Goal: Register for event/course

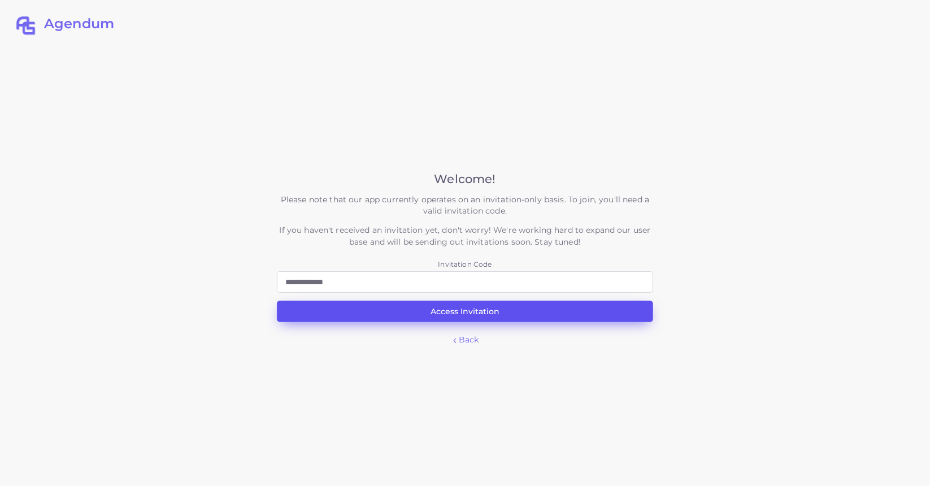
click at [514, 307] on button "Access Invitation" at bounding box center [465, 311] width 376 height 21
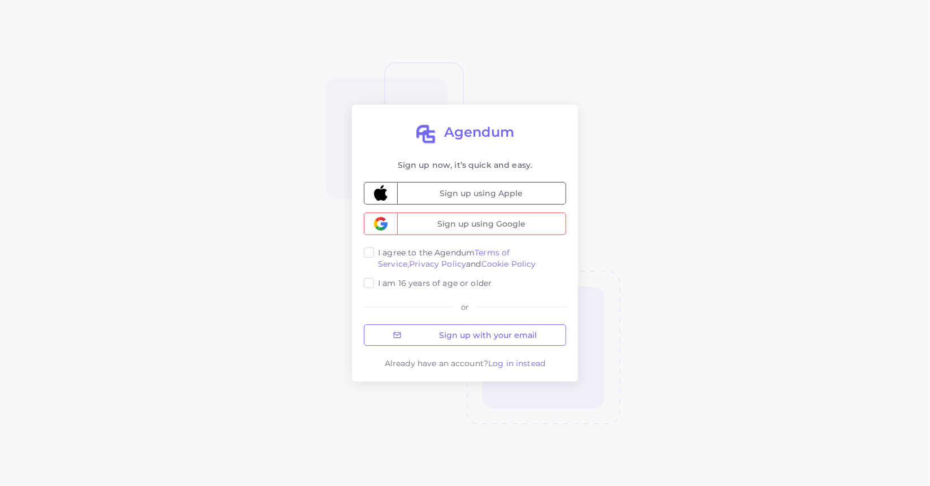
click at [378, 255] on label "I agree to the Agendum Terms of Service, Privacy Policy and Cookie Policy" at bounding box center [472, 258] width 188 height 23
click at [378, 280] on label "I am 16 years of age or older" at bounding box center [435, 282] width 114 height 11
click at [495, 213] on span "Sign up using Google" at bounding box center [481, 223] width 168 height 21
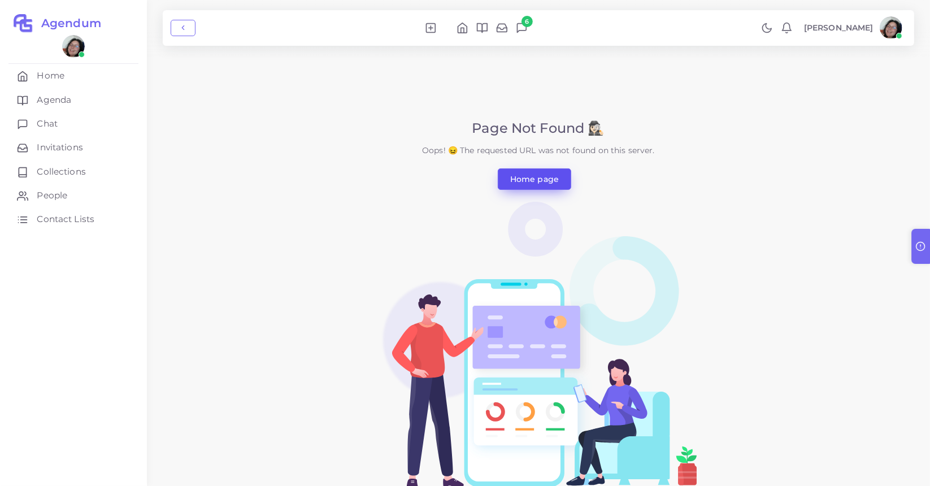
click at [543, 180] on link "Home page" at bounding box center [534, 178] width 73 height 21
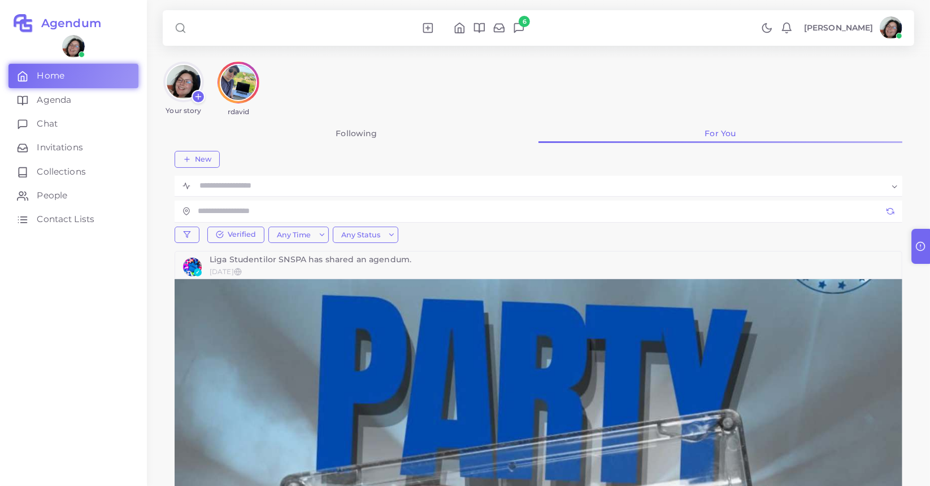
scroll to position [227, 0]
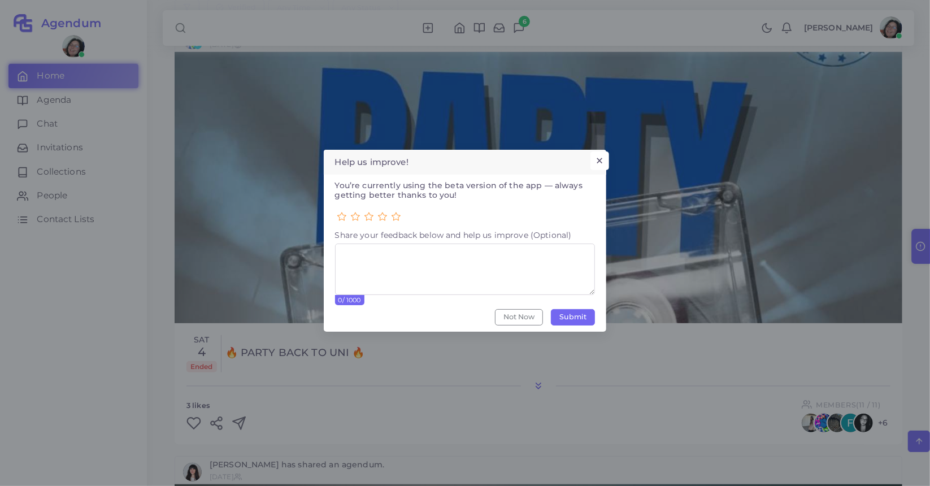
click at [605, 154] on button "×" at bounding box center [599, 160] width 19 height 19
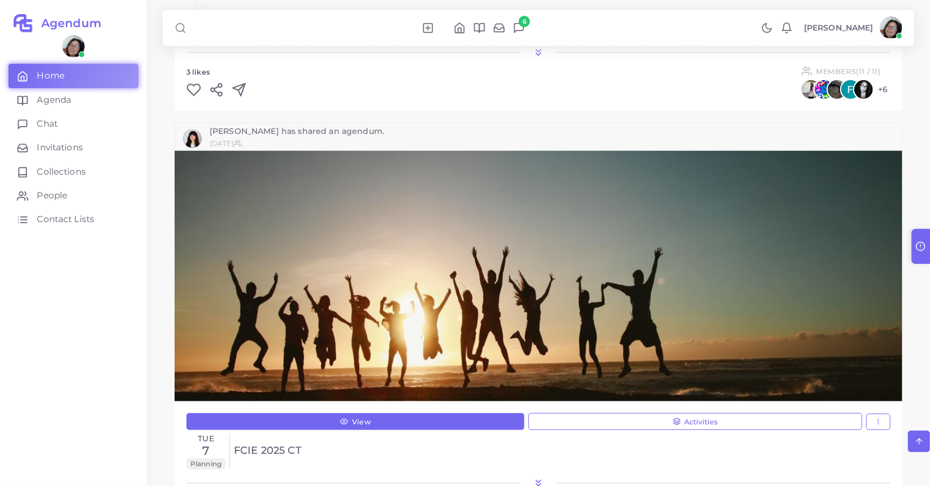
scroll to position [672, 0]
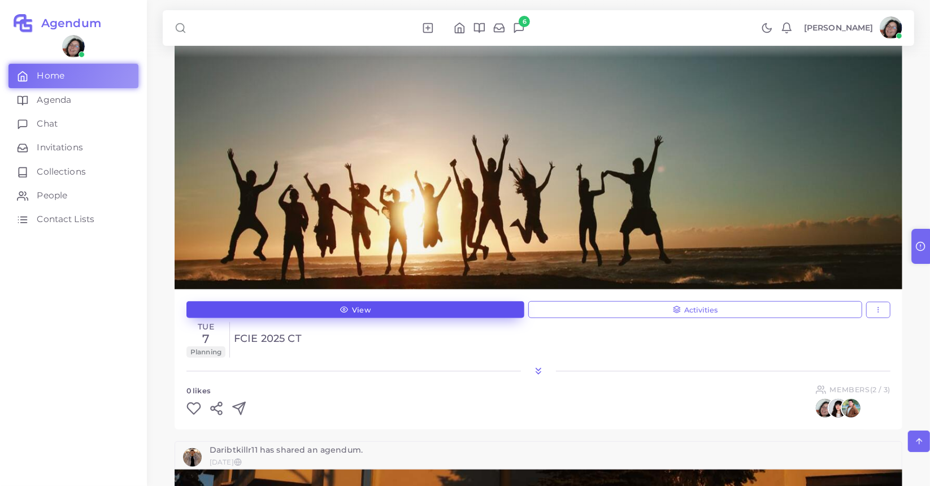
click at [479, 303] on link "View" at bounding box center [355, 309] width 338 height 17
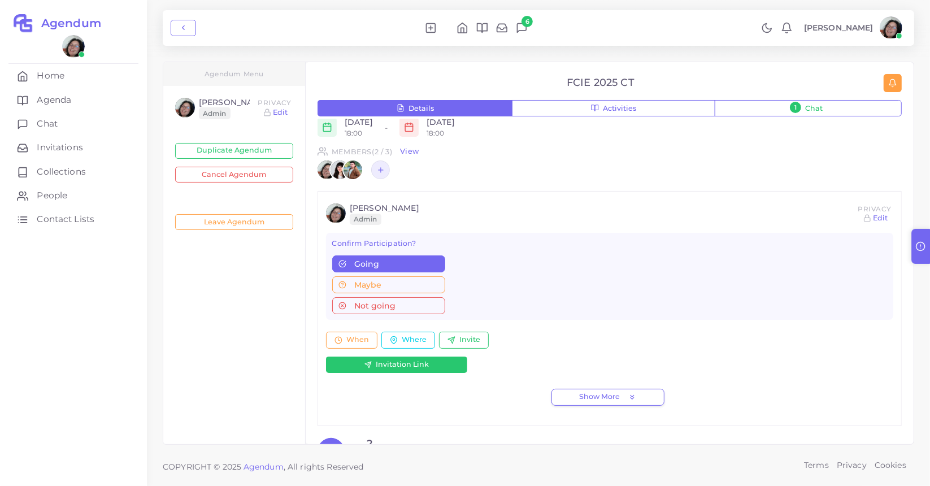
scroll to position [277, 0]
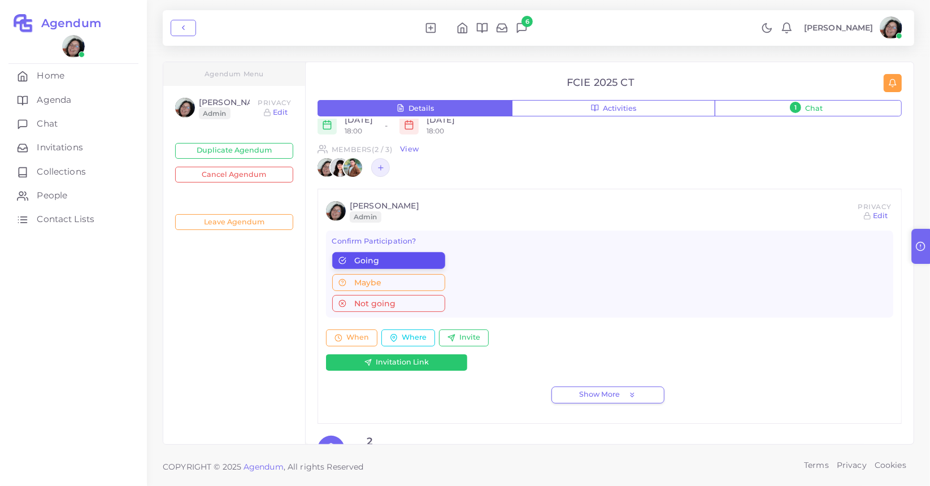
click at [420, 258] on div "Going" at bounding box center [388, 261] width 100 height 8
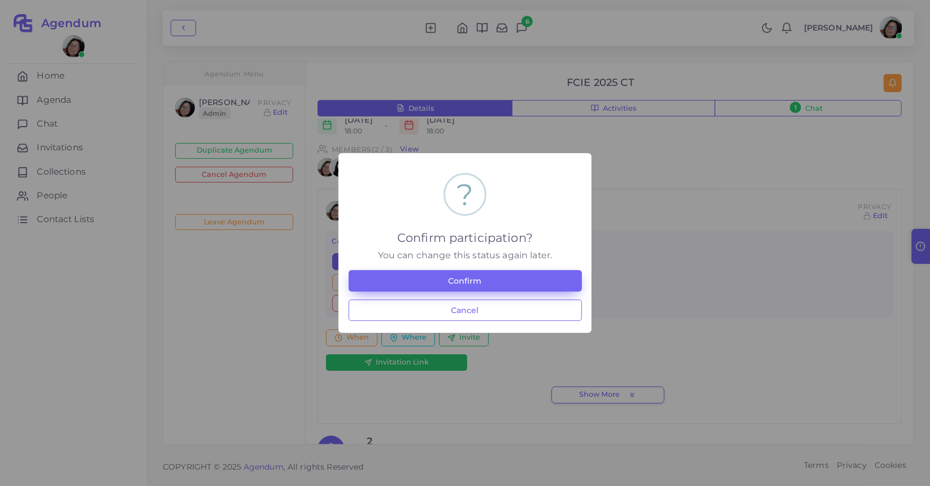
click at [480, 286] on button "Confirm" at bounding box center [465, 280] width 233 height 21
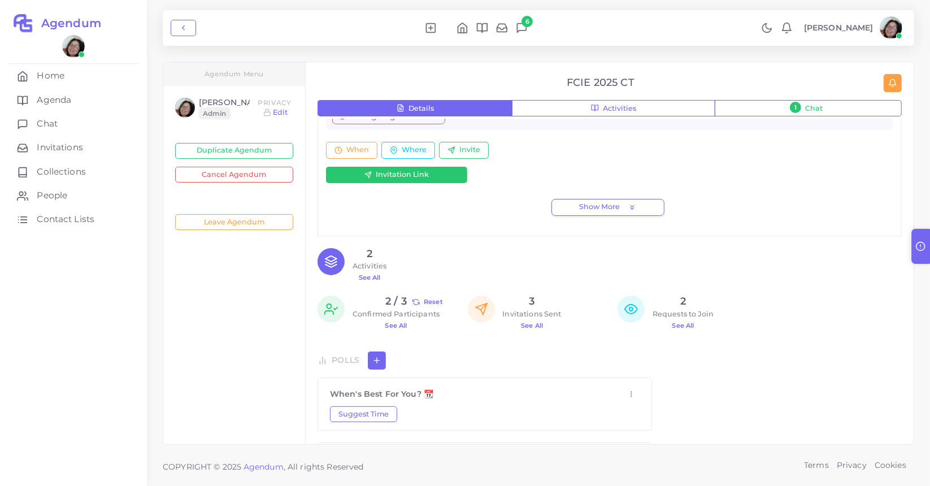
scroll to position [464, 0]
click at [384, 327] on p "See All" at bounding box center [396, 326] width 87 height 12
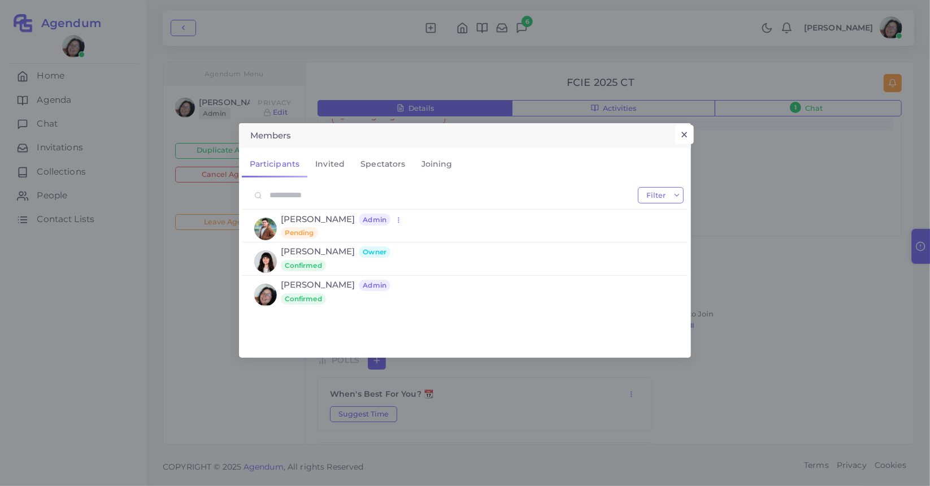
click at [681, 130] on button "×" at bounding box center [684, 134] width 19 height 19
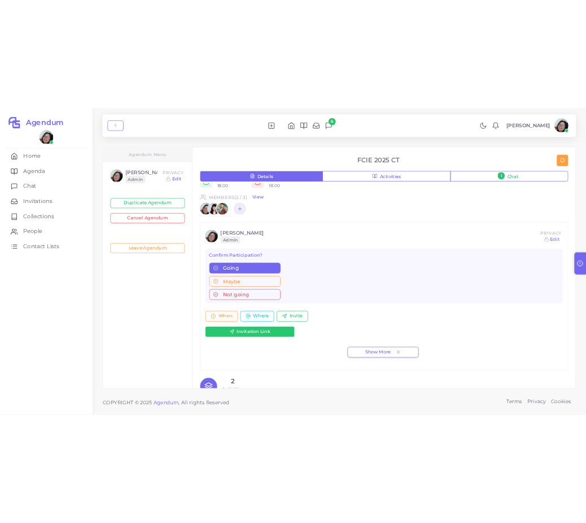
scroll to position [283, 0]
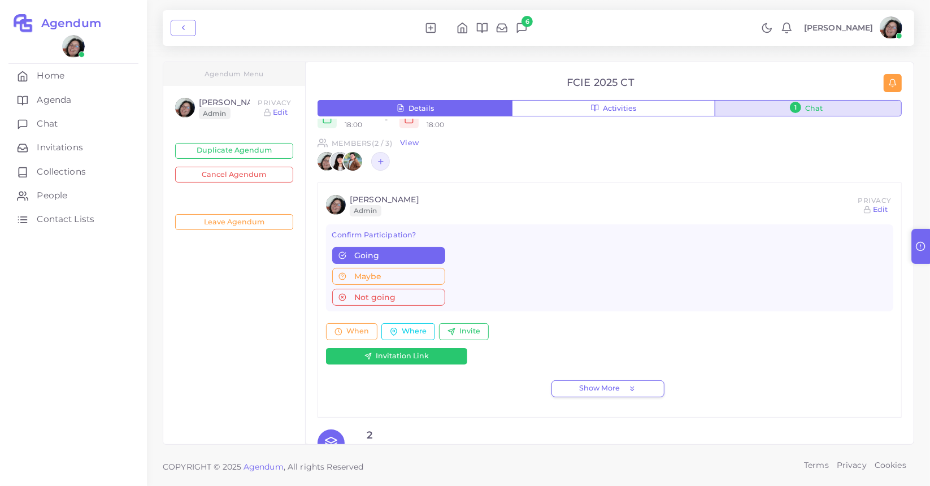
click at [836, 105] on button "1 Chat" at bounding box center [808, 108] width 187 height 17
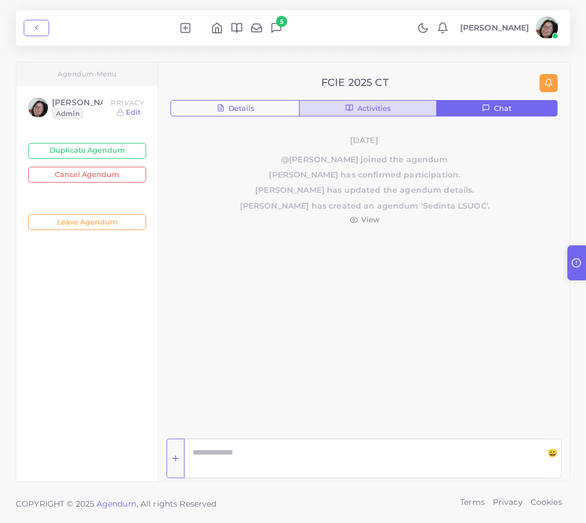
click at [350, 110] on icon "button" at bounding box center [350, 108] width 8 height 8
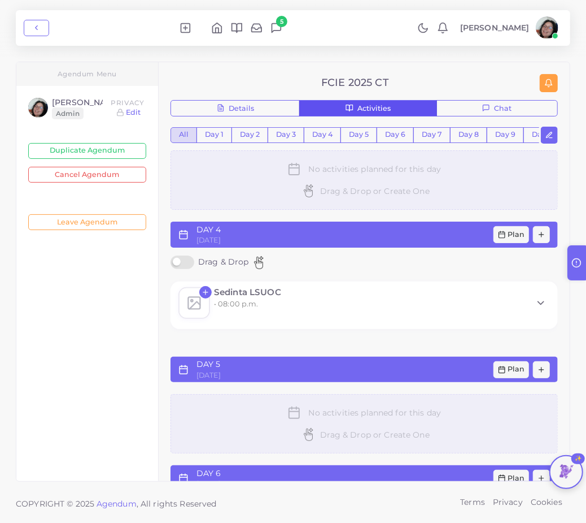
scroll to position [257, 0]
